Goal: Task Accomplishment & Management: Manage account settings

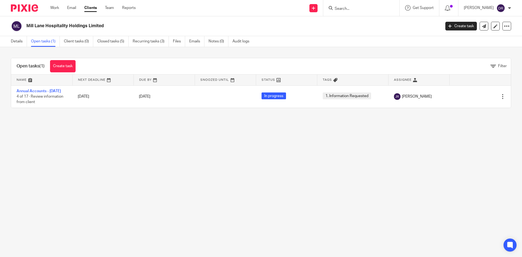
click at [23, 6] on img at bounding box center [24, 7] width 27 height 7
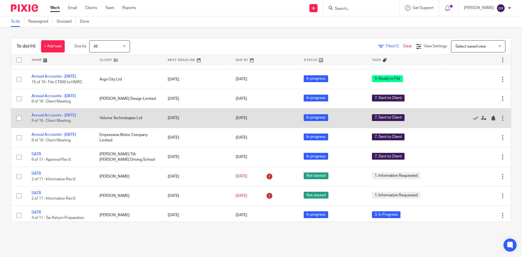
scroll to position [272, 0]
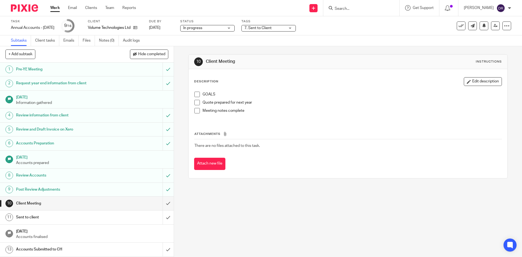
click at [285, 29] on span "7. Sent to Client" at bounding box center [265, 28] width 41 height 6
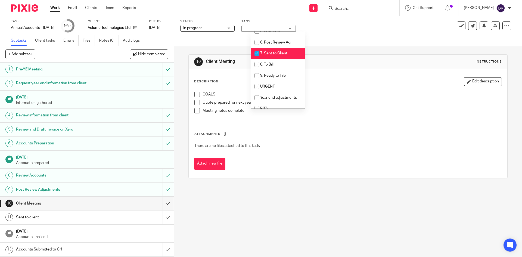
scroll to position [82, 0]
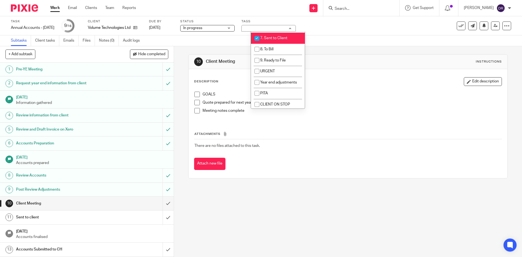
click at [277, 38] on span "7. Sent to Client" at bounding box center [273, 38] width 27 height 4
checkbox input "false"
click at [275, 49] on li "8. To Bill" at bounding box center [278, 49] width 54 height 11
checkbox input "true"
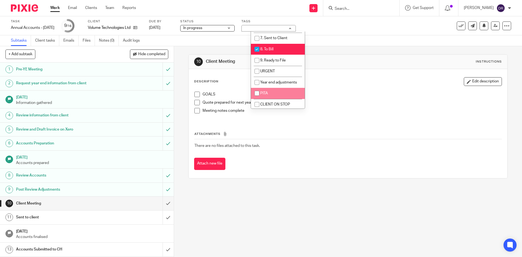
click at [273, 218] on div "10 Client Meeting Instructions Description Edit description GOALS Quote prepare…" at bounding box center [348, 151] width 348 height 211
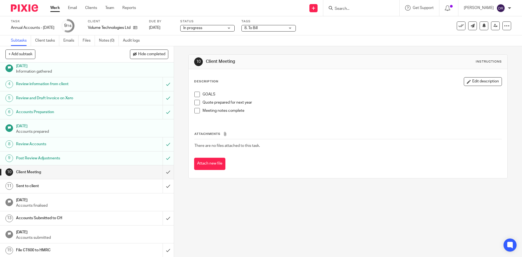
scroll to position [46, 0]
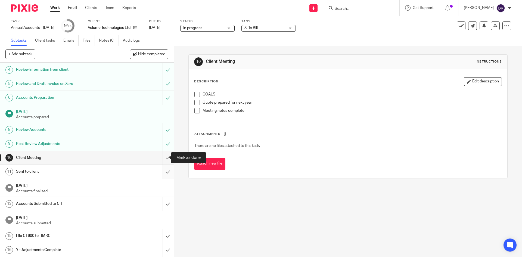
drag, startPoint x: 162, startPoint y: 157, endPoint x: 162, endPoint y: 172, distance: 15.5
click at [162, 157] on input "submit" at bounding box center [87, 158] width 174 height 14
click at [162, 173] on input "submit" at bounding box center [87, 172] width 174 height 14
click at [165, 208] on input "submit" at bounding box center [87, 204] width 174 height 14
click at [163, 239] on input "submit" at bounding box center [87, 236] width 174 height 14
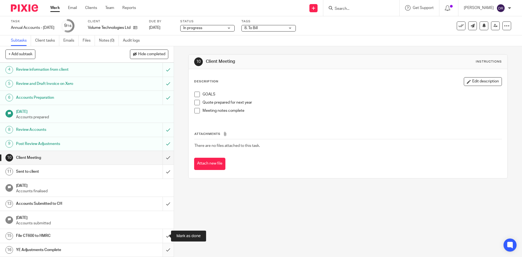
click at [162, 251] on input "submit" at bounding box center [87, 250] width 174 height 14
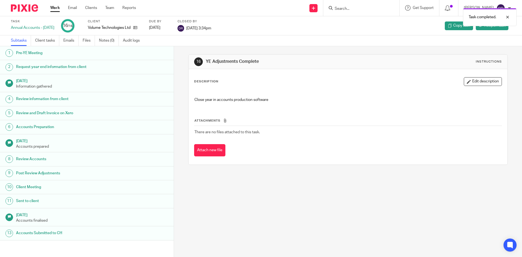
click at [25, 5] on img at bounding box center [24, 7] width 27 height 7
